Goal: Obtain resource: Download file/media

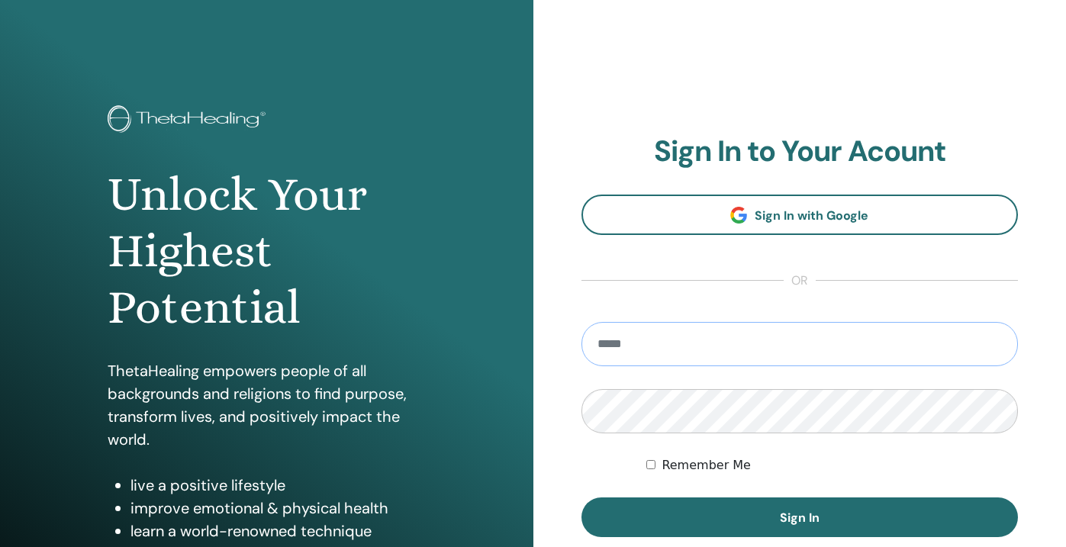
type input "**********"
click at [799, 517] on button "Sign In" at bounding box center [800, 518] width 437 height 40
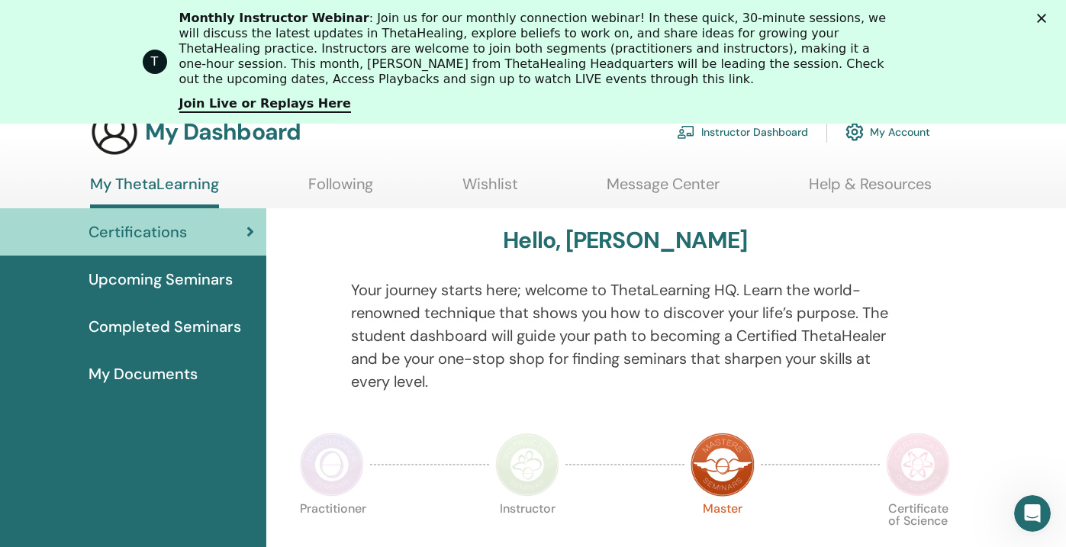
scroll to position [183, 0]
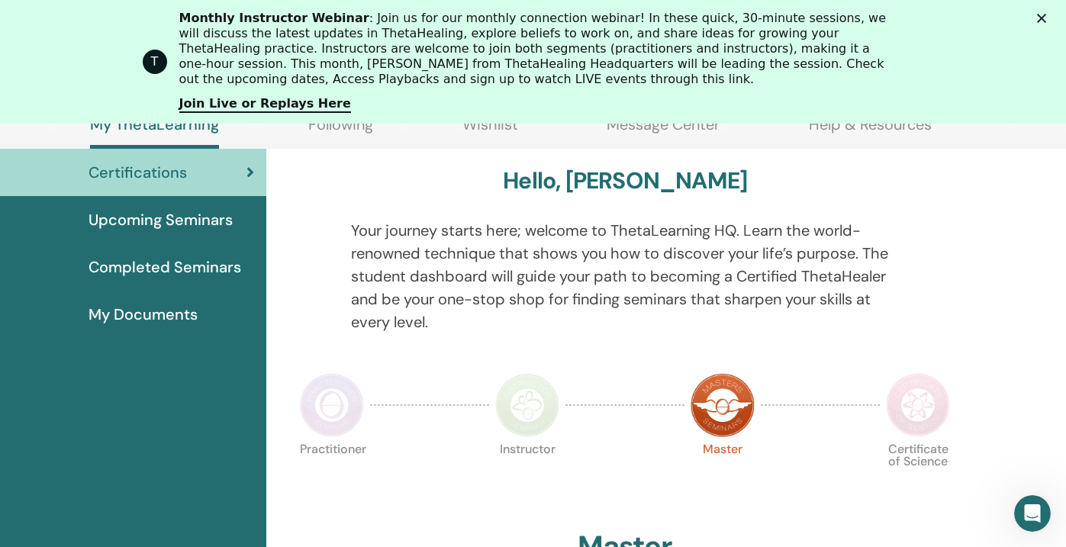
click at [177, 268] on span "Completed Seminars" at bounding box center [165, 267] width 153 height 23
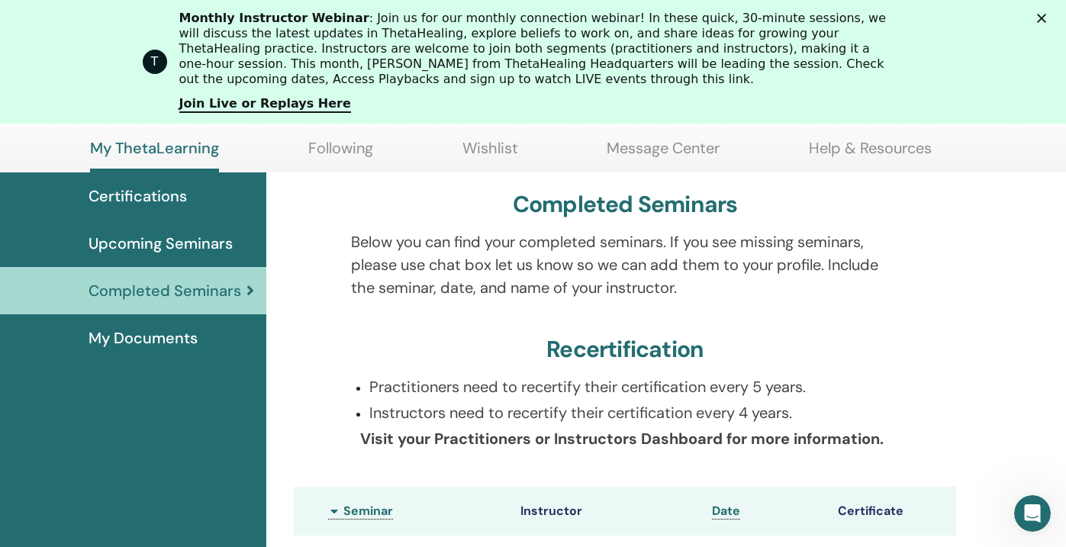
scroll to position [157, 0]
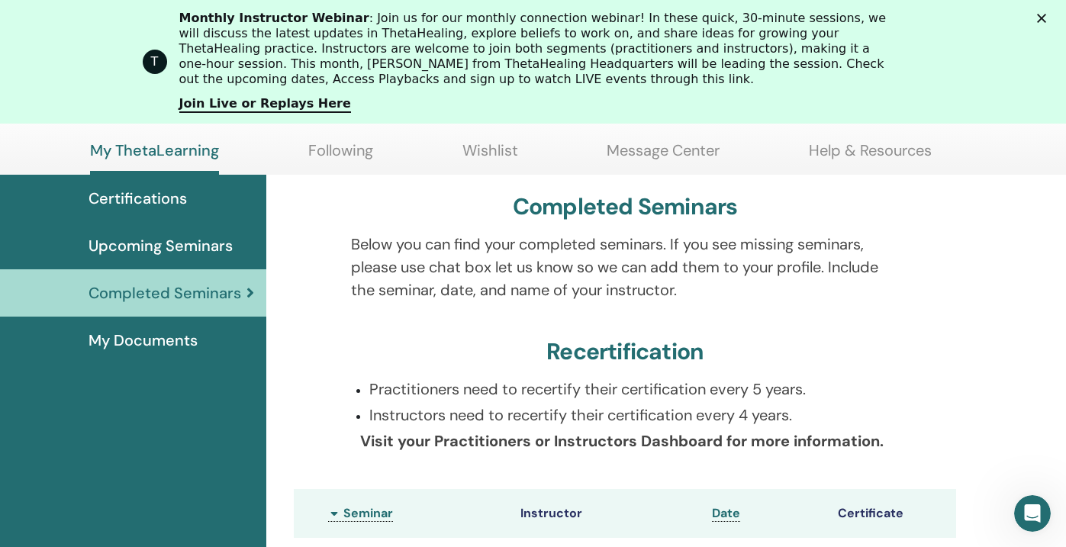
click at [134, 330] on span "My Documents" at bounding box center [143, 340] width 109 height 23
click at [134, 343] on span "My Documents" at bounding box center [143, 340] width 109 height 23
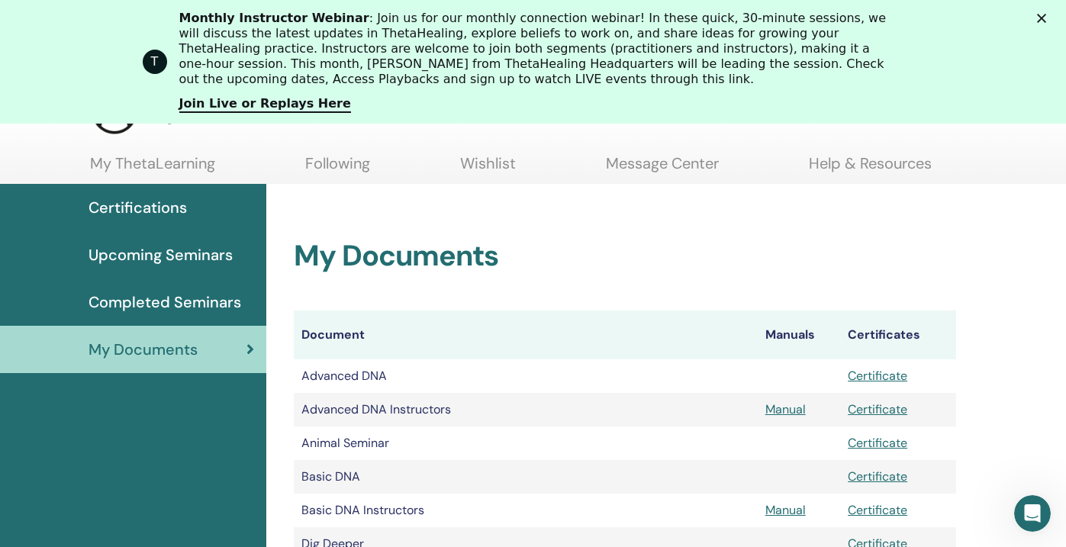
scroll to position [105, 0]
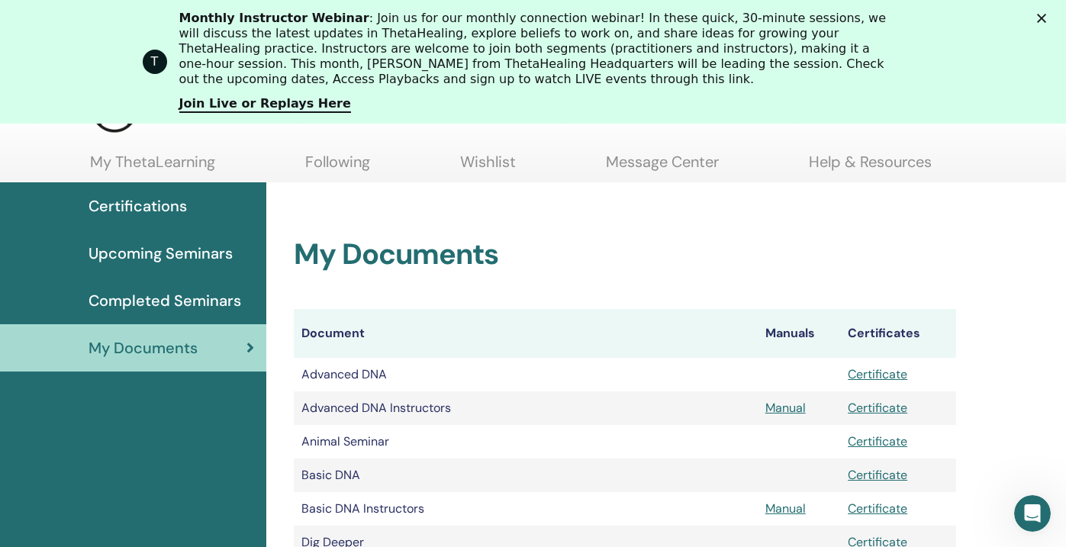
click at [859, 408] on link "Certificate" at bounding box center [878, 408] width 60 height 16
click at [1039, 16] on polygon "Fechar" at bounding box center [1041, 18] width 9 height 9
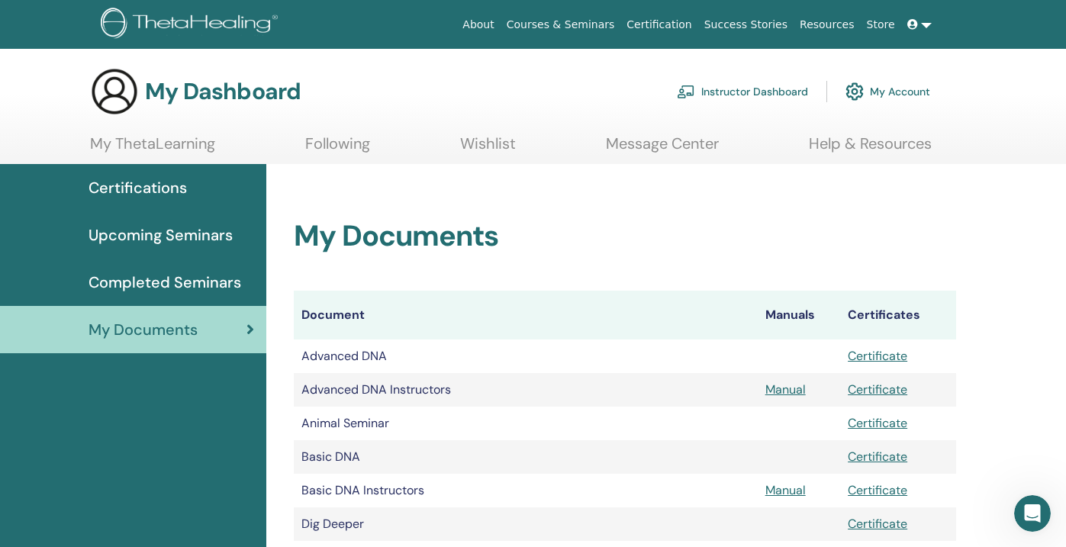
scroll to position [0, 0]
click at [175, 191] on span "Certifications" at bounding box center [138, 187] width 98 height 23
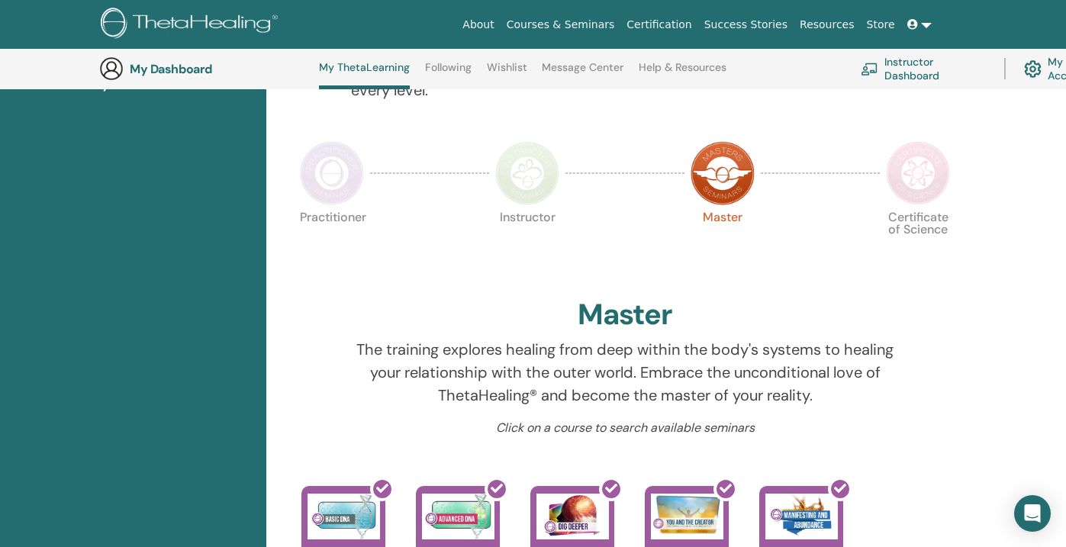
scroll to position [292, 0]
click at [512, 183] on img at bounding box center [527, 172] width 64 height 64
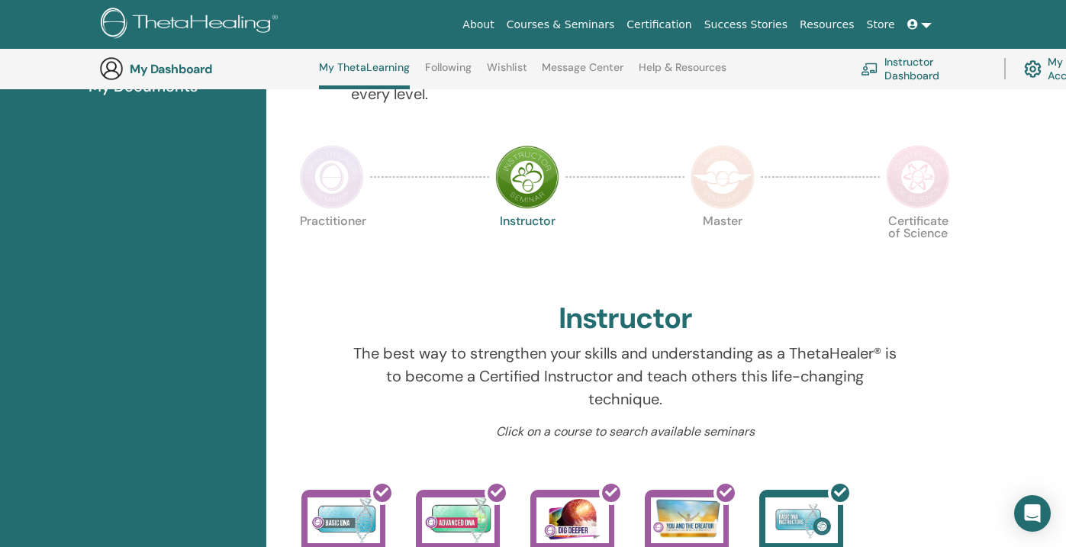
scroll to position [286, 0]
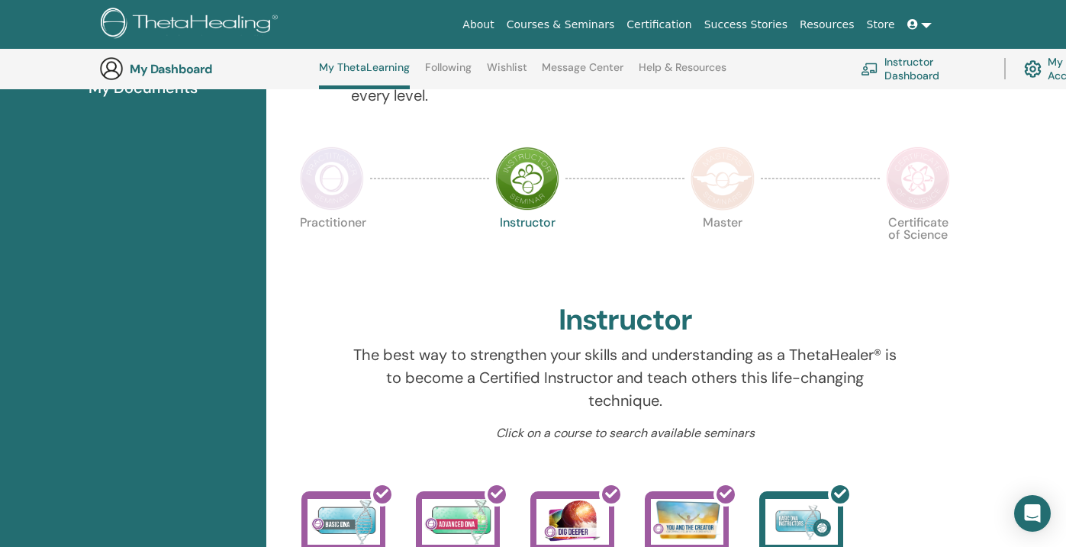
click at [730, 195] on img at bounding box center [723, 179] width 64 height 64
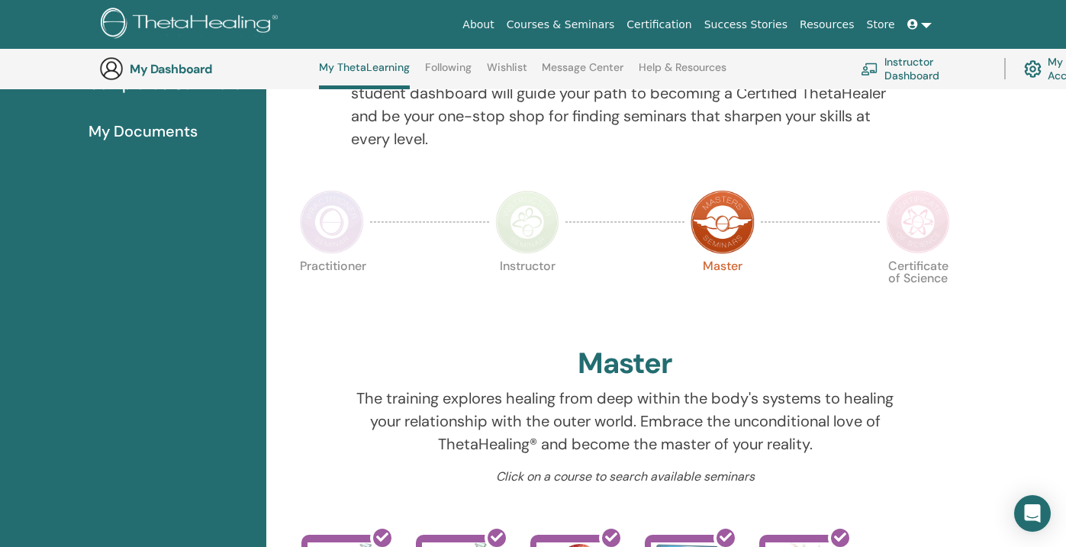
scroll to position [230, 0]
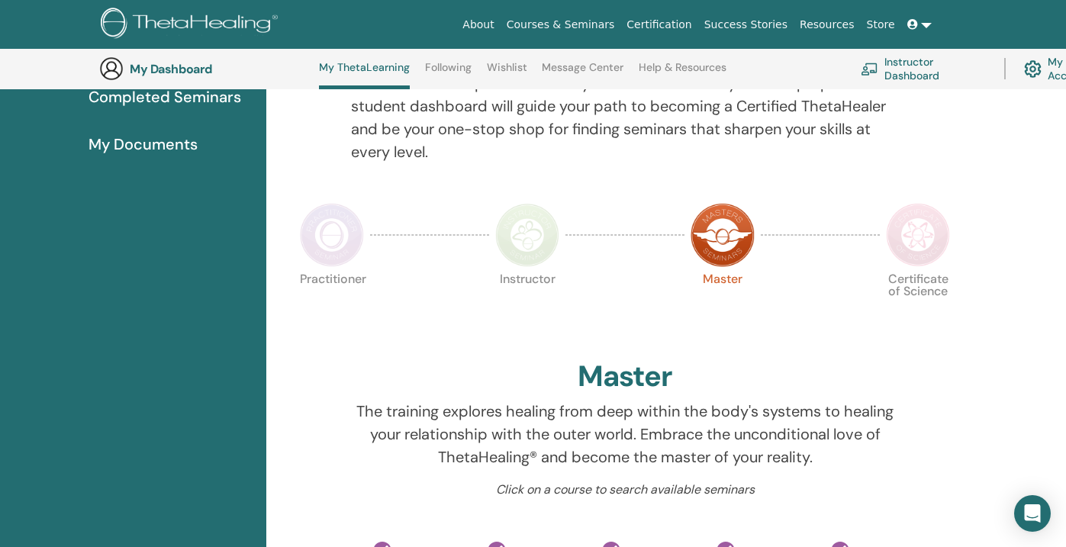
click at [359, 237] on img at bounding box center [332, 235] width 64 height 64
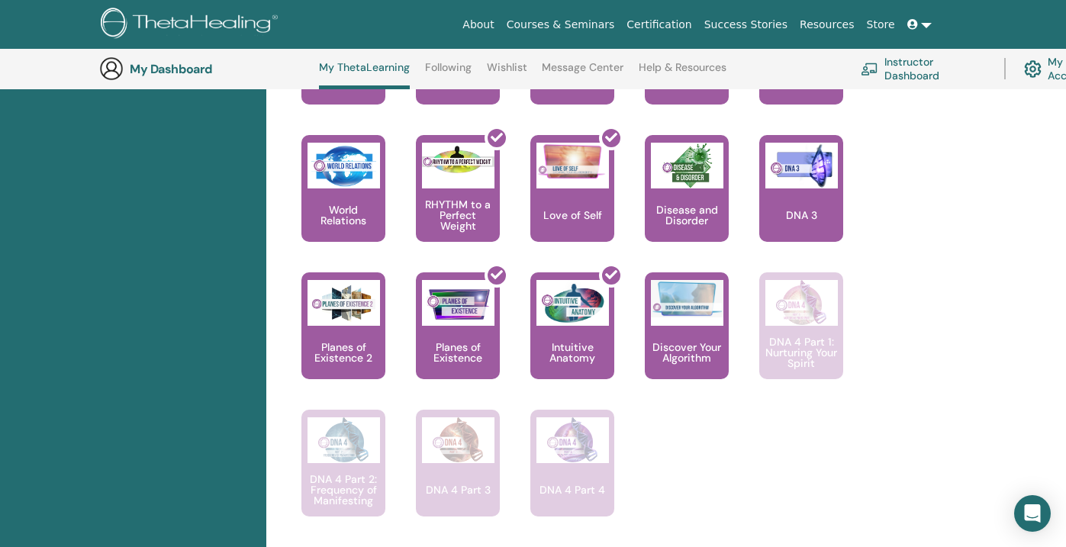
scroll to position [1164, 0]
